Goal: Information Seeking & Learning: Learn about a topic

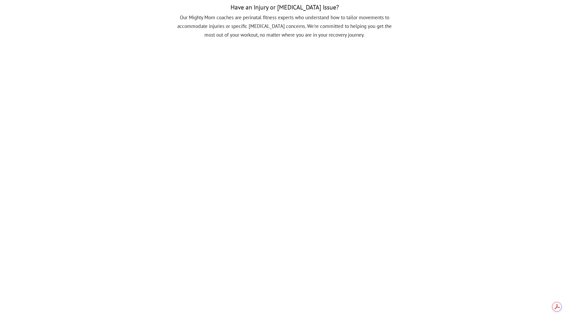
scroll to position [581, 0]
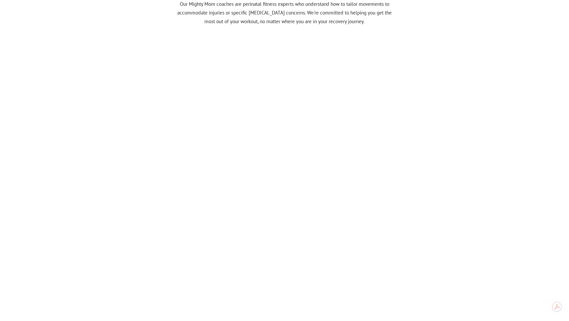
scroll to position [540, 0]
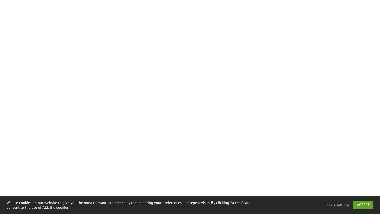
scroll to position [1571, 0]
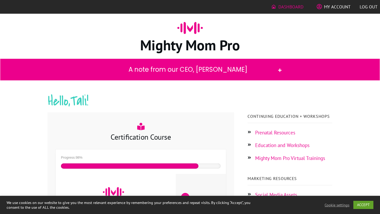
scroll to position [122, 0]
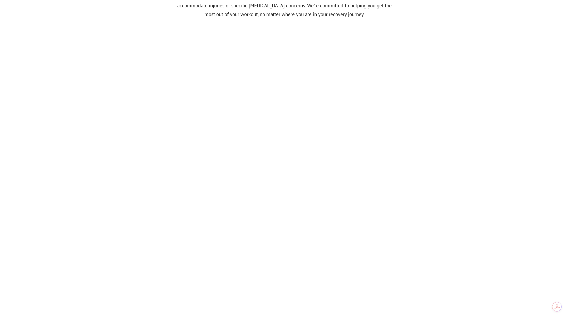
scroll to position [550, 0]
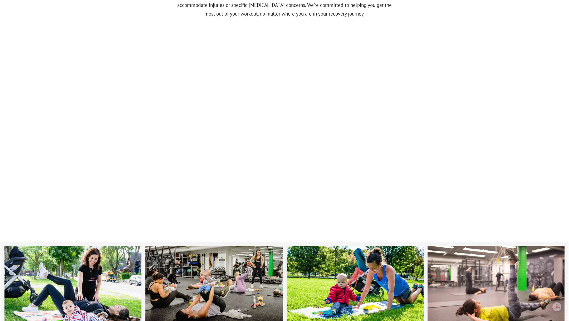
scroll to position [549, 0]
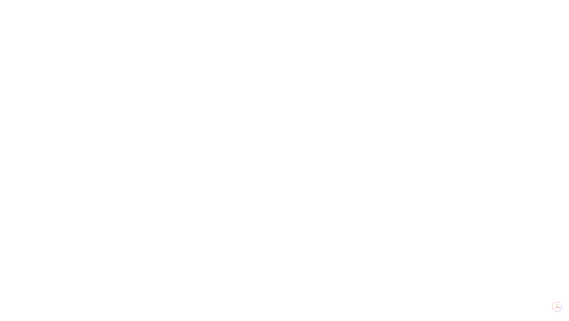
scroll to position [605, 0]
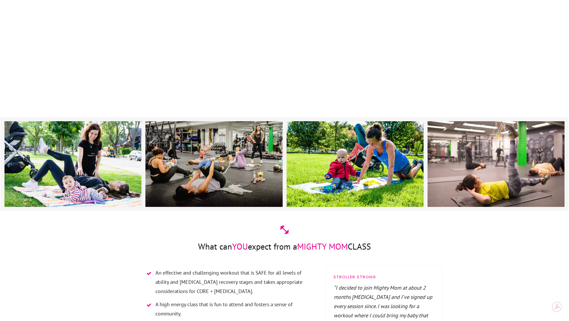
scroll to position [581, 0]
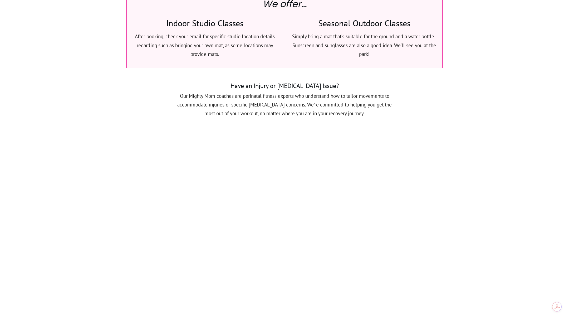
scroll to position [457, 0]
